Goal: Find contact information: Find contact information

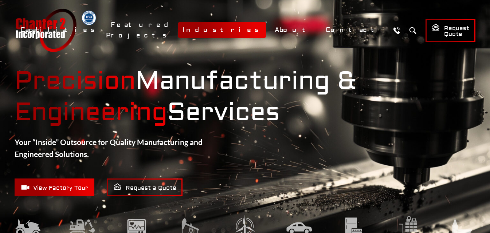
click at [266, 33] on link "Industries" at bounding box center [222, 30] width 88 height 16
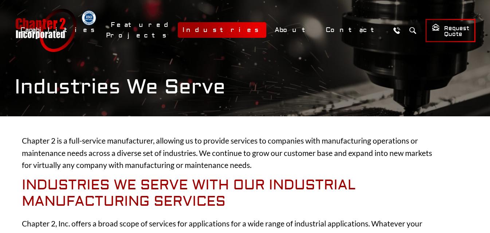
click at [266, 29] on link "Industries" at bounding box center [222, 30] width 88 height 16
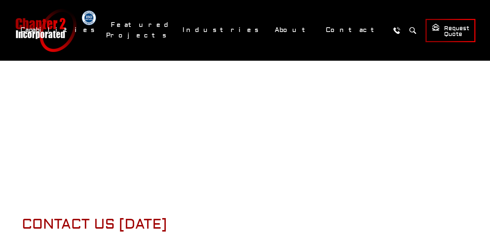
scroll to position [1056, 0]
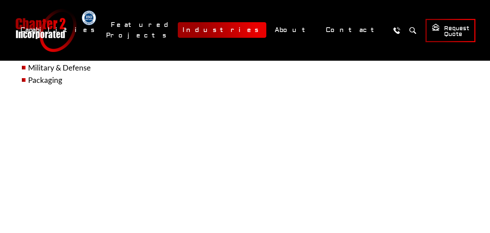
click at [266, 33] on link "Industries" at bounding box center [222, 30] width 88 height 16
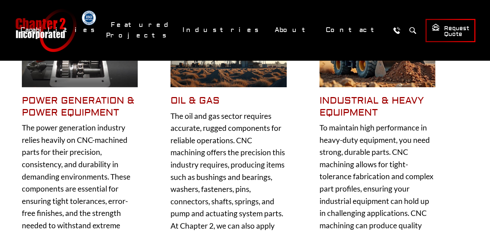
scroll to position [73, 0]
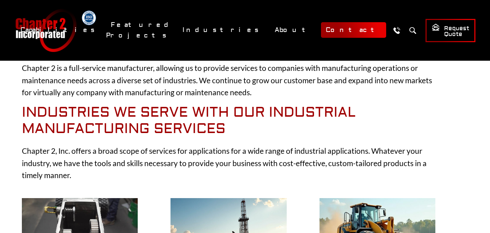
click at [340, 33] on link "Contact" at bounding box center [353, 30] width 65 height 16
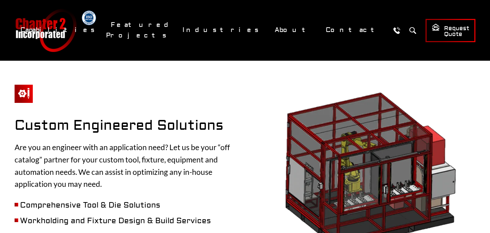
scroll to position [765, 0]
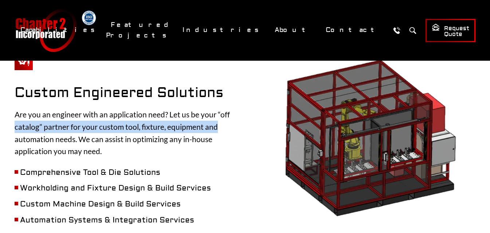
drag, startPoint x: 233, startPoint y: 97, endPoint x: 235, endPoint y: 104, distance: 8.0
click at [235, 104] on div "Custom Engineered Solutions Are you an engineer with an application need? Let u…" at bounding box center [245, 149] width 461 height 195
click at [237, 99] on div "Custom Engineered Solutions Are you an engineer with an application need? Let u…" at bounding box center [245, 149] width 461 height 195
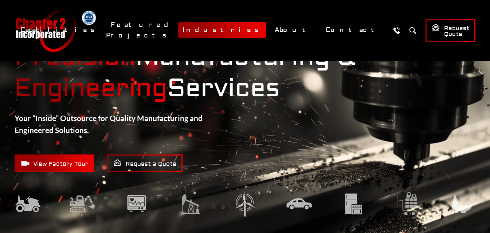
scroll to position [0, 0]
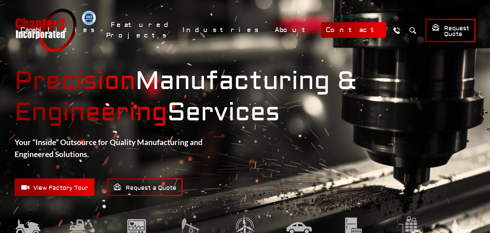
click at [347, 31] on link "Contact" at bounding box center [353, 30] width 65 height 16
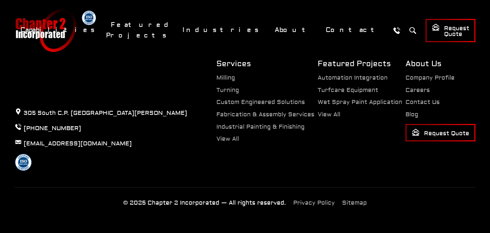
scroll to position [578, 0]
drag, startPoint x: 76, startPoint y: 127, endPoint x: 24, endPoint y: 130, distance: 51.4
click at [24, 130] on p "[PHONE_NUMBER]" at bounding box center [101, 128] width 173 height 10
copy link "[PHONE_NUMBER]"
click at [267, 153] on div "Services Milling Turning Custom Engineered Solutions Fabrication & Assembly Ser…" at bounding box center [265, 115] width 98 height 112
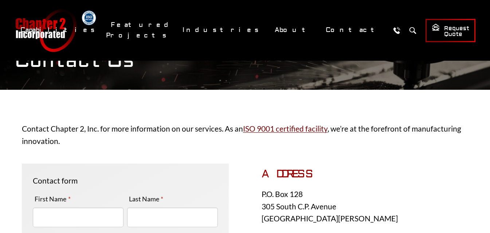
scroll to position [0, 0]
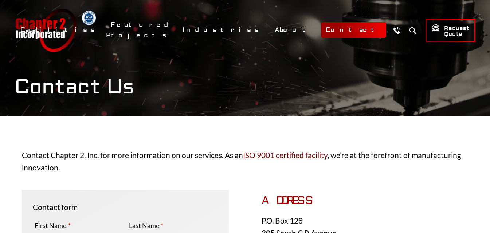
click at [346, 32] on link "Contact" at bounding box center [353, 30] width 65 height 16
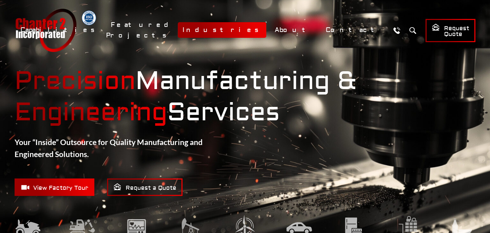
click at [266, 33] on link "Industries" at bounding box center [222, 30] width 88 height 16
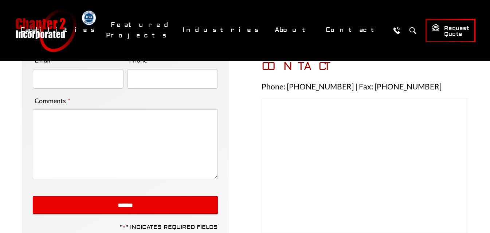
scroll to position [182, 0]
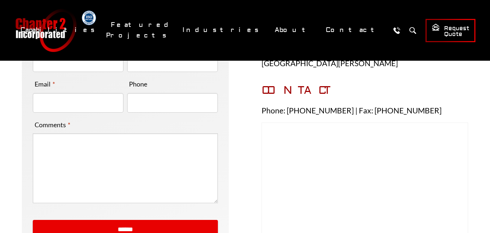
click at [418, 88] on h3 "CONTACT" at bounding box center [364, 90] width 207 height 13
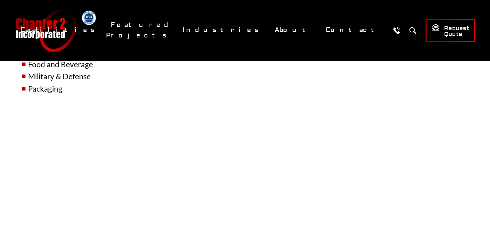
scroll to position [866, 0]
